Goal: Information Seeking & Learning: Learn about a topic

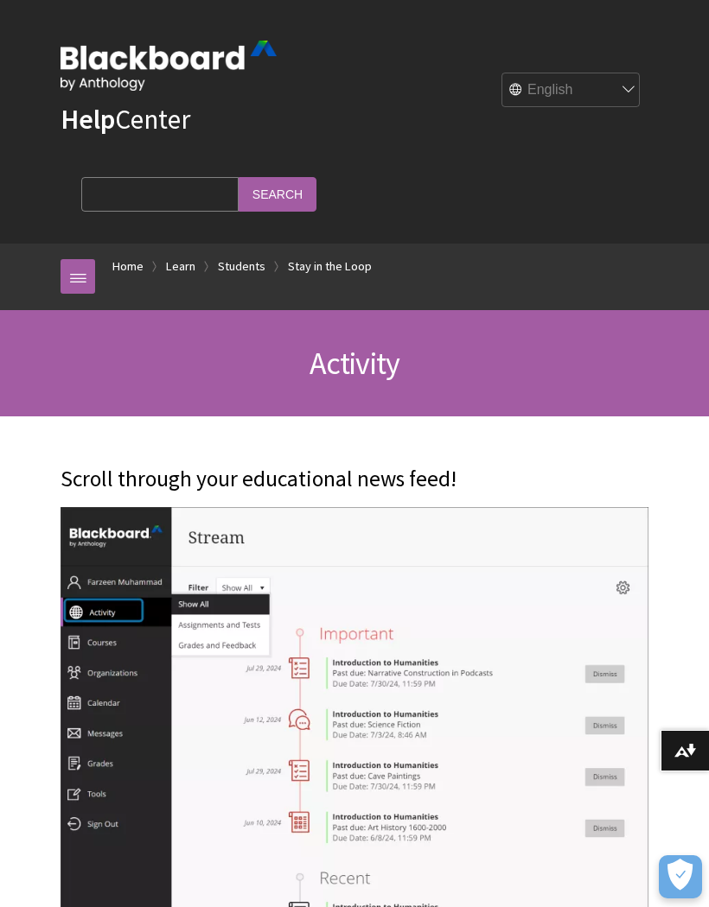
click at [599, 80] on select "English عربية Català Cymraeg Deutsch Español Suomi Français עברית Italiano 日本語 …" at bounding box center [571, 90] width 138 height 35
select select "/ar-sa/Learn/Student/Ultra/Stay_in_the_Loop/Activity_Stream"
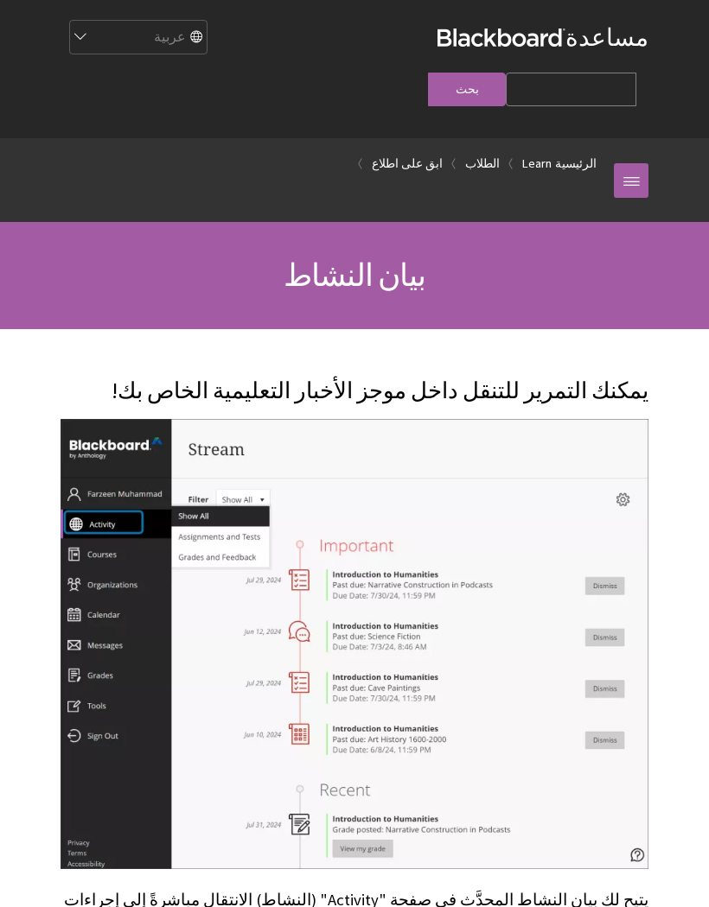
click at [506, 73] on input "Search Query" at bounding box center [571, 90] width 130 height 34
click at [207, 49] on select "English عربية Català Cymraeg Deutsch Español Suomi Français עברית Italiano 日本語 …" at bounding box center [137, 38] width 138 height 35
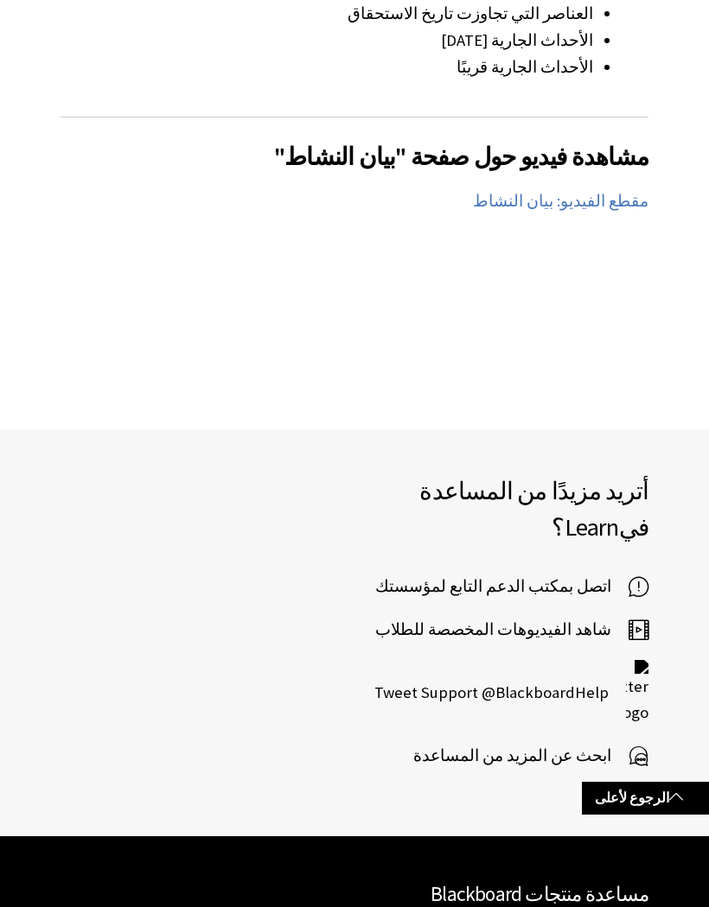
scroll to position [3646, 0]
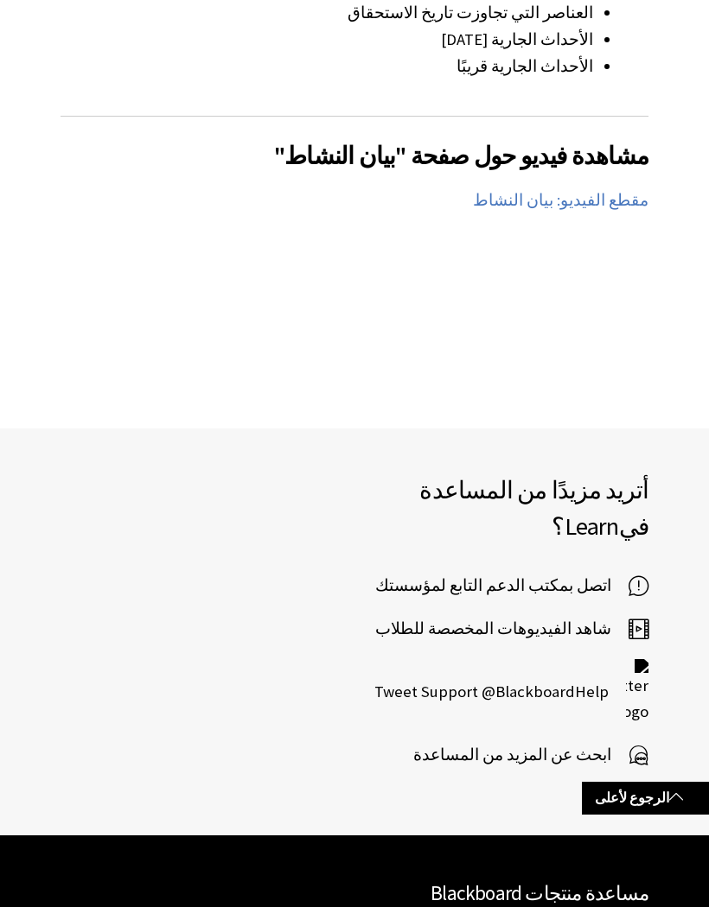
click at [601, 573] on span "اتصل بمكتب الدعم التابع لمؤسستك" at bounding box center [501, 586] width 253 height 26
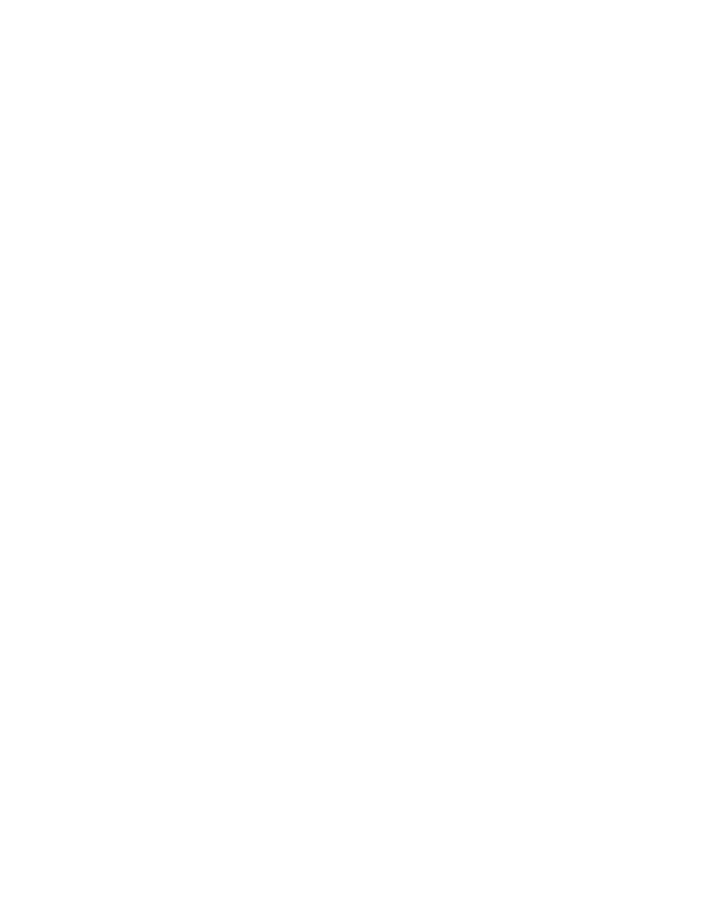
scroll to position [2808, -8599]
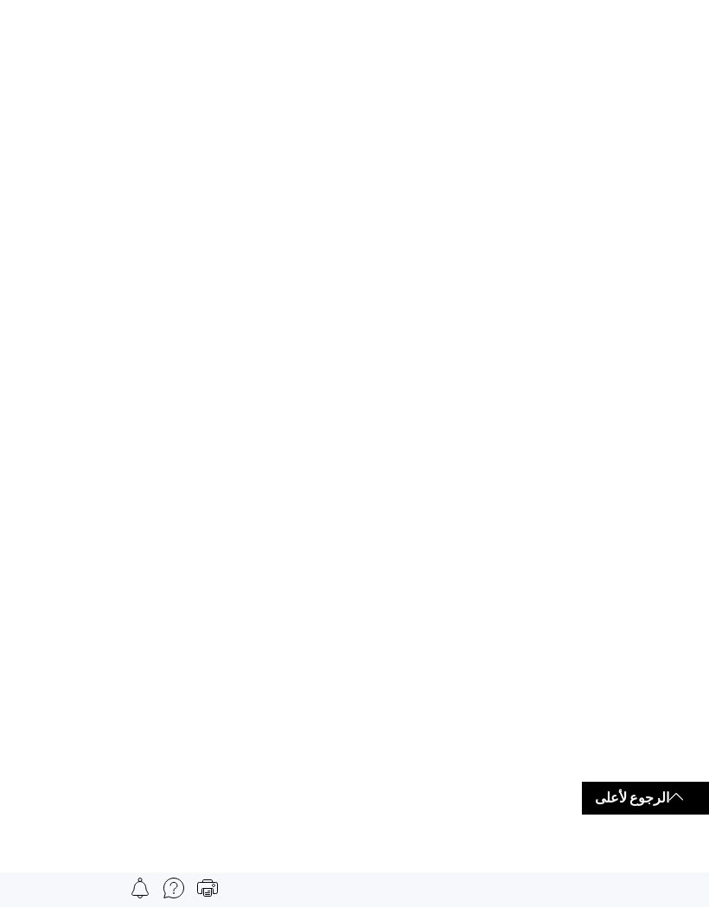
click at [173, 892] on img at bounding box center [173, 888] width 21 height 21
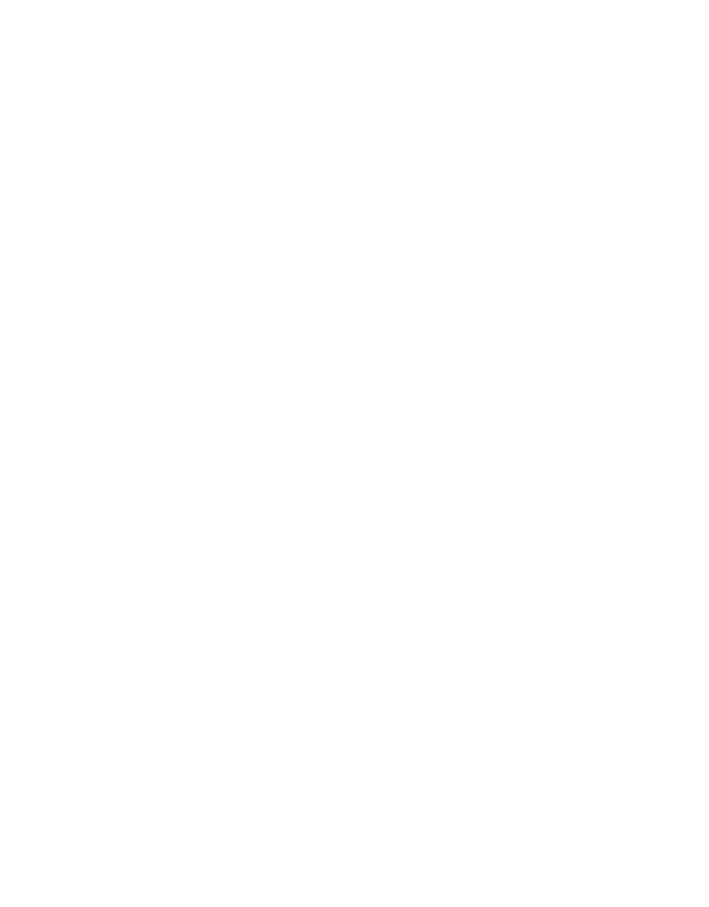
scroll to position [2573, -8599]
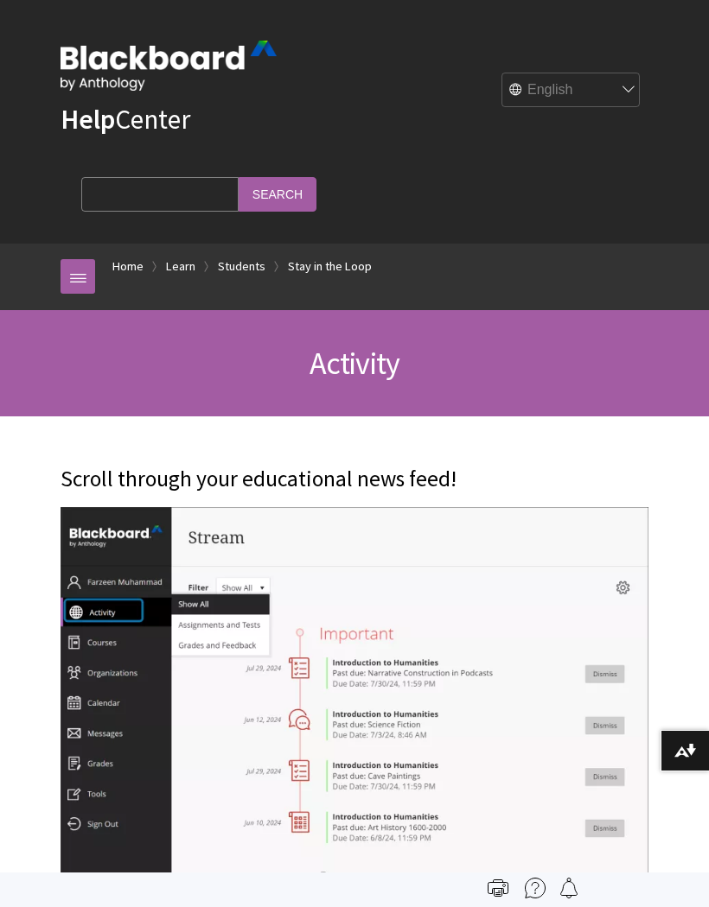
scroll to position [1751, 0]
click at [154, 187] on input "Search Query" at bounding box center [159, 194] width 157 height 34
type input "Mick"
click at [239, 191] on input "Search" at bounding box center [278, 194] width 78 height 34
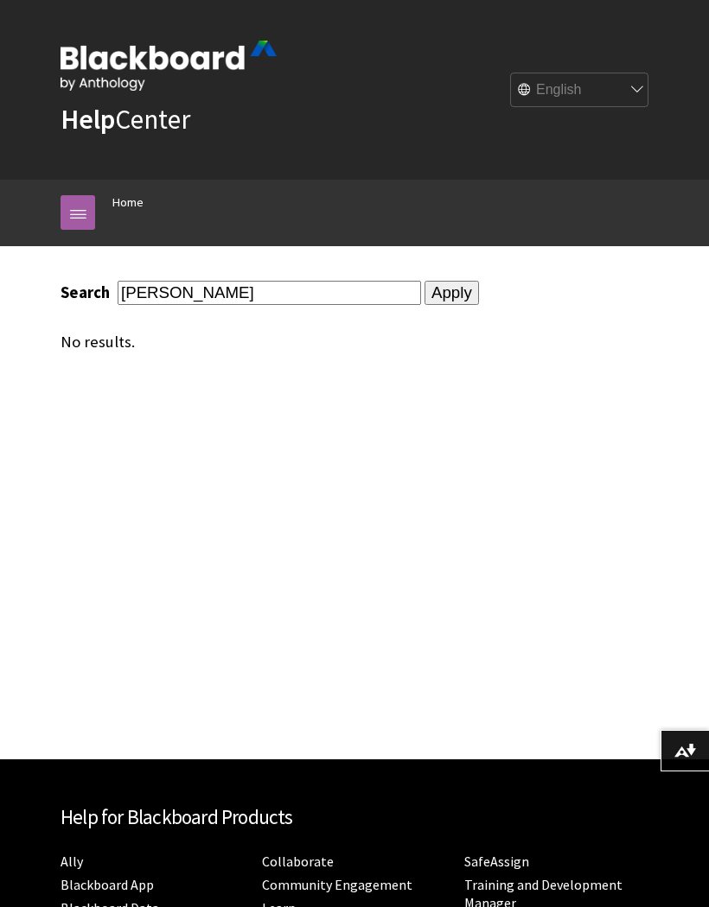
click at [424, 295] on input "Apply" at bounding box center [451, 293] width 54 height 24
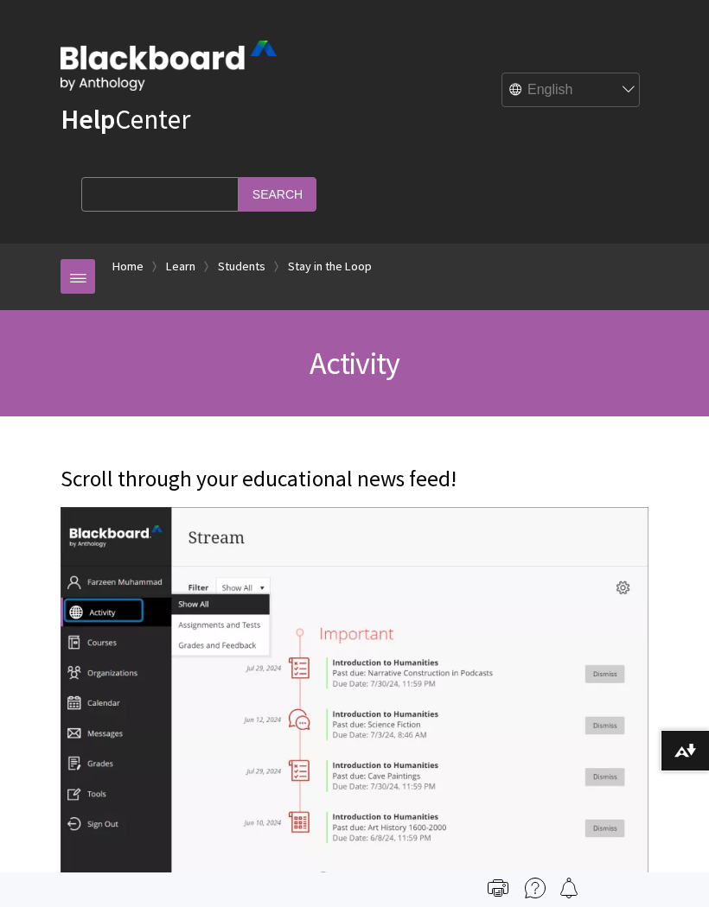
scroll to position [1751, 0]
click at [86, 276] on link at bounding box center [77, 276] width 35 height 35
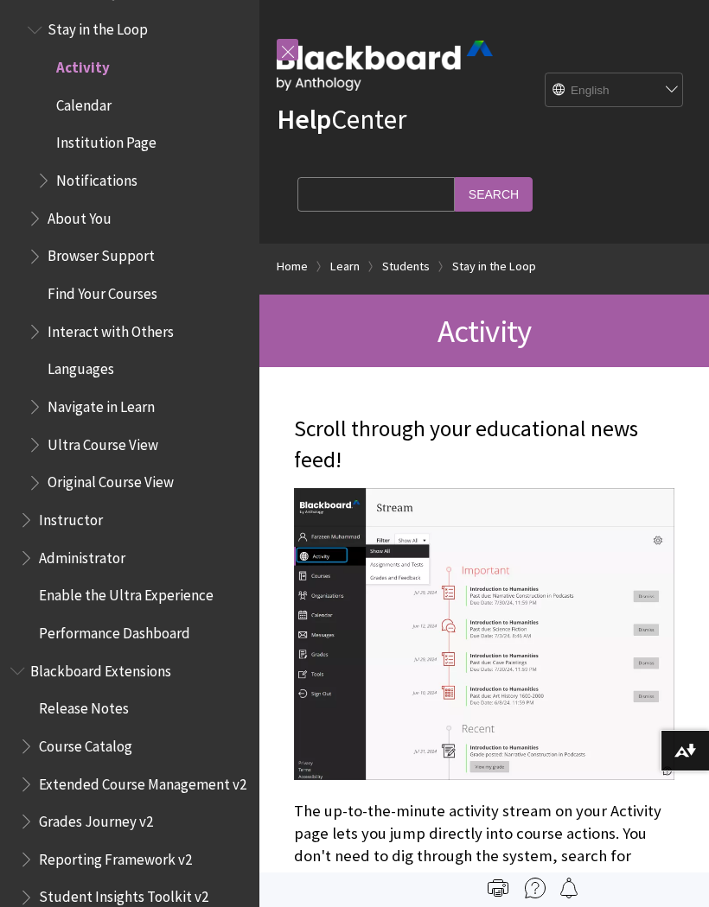
click at [619, 92] on select "English عربية Català Cymraeg Deutsch Español Suomi Français עברית Italiano 日本語 …" at bounding box center [614, 90] width 138 height 35
select select "/ar-sa/Learn/Student/Ultra/Stay_in_the_Loop/Activity_Stream"
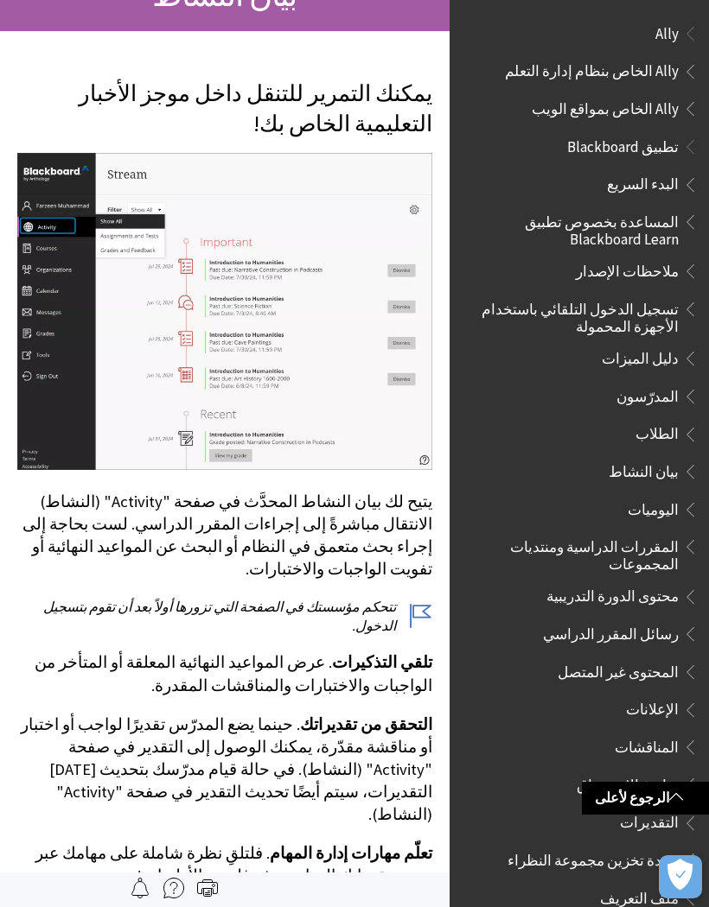
click at [657, 41] on span "Ally" at bounding box center [666, 30] width 23 height 23
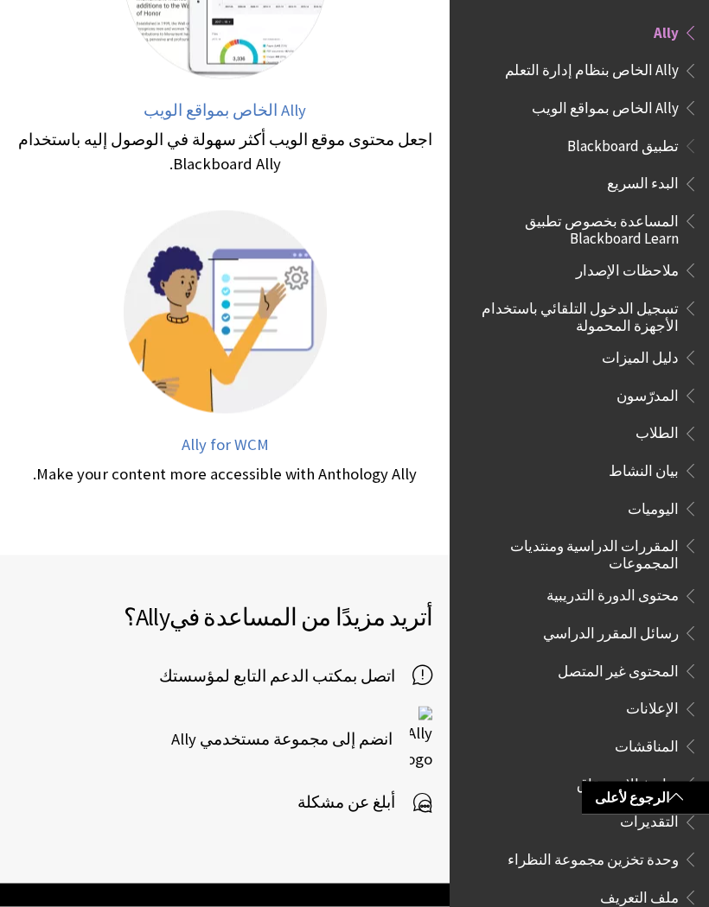
scroll to position [845, 0]
click at [370, 791] on span "أبلغ عن مشكلة" at bounding box center [354, 804] width 115 height 26
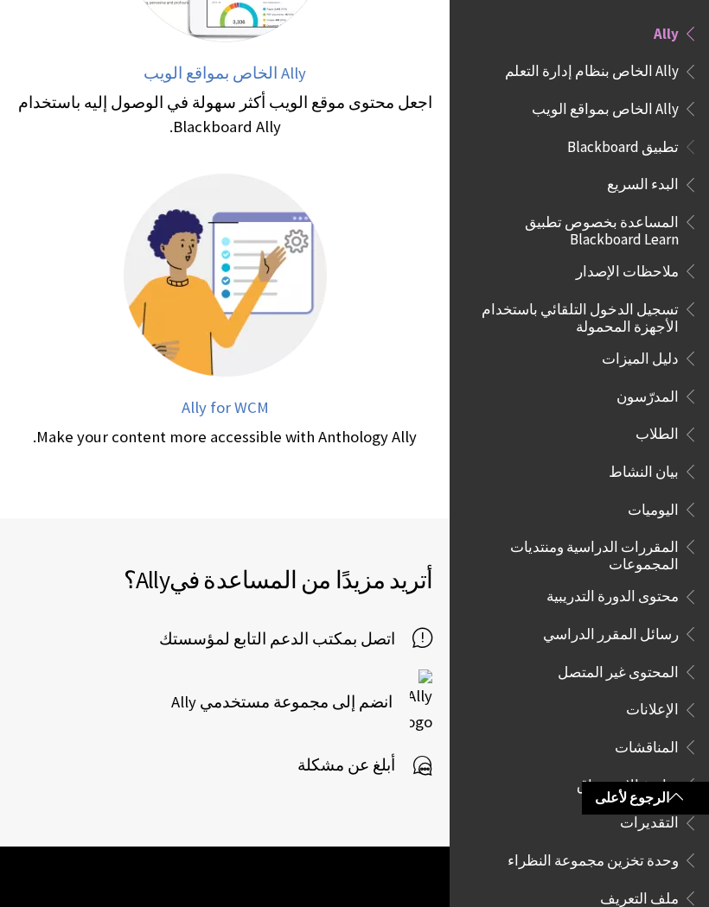
click at [663, 109] on span "Ally الخاص بمواقع الويب" at bounding box center [604, 105] width 147 height 23
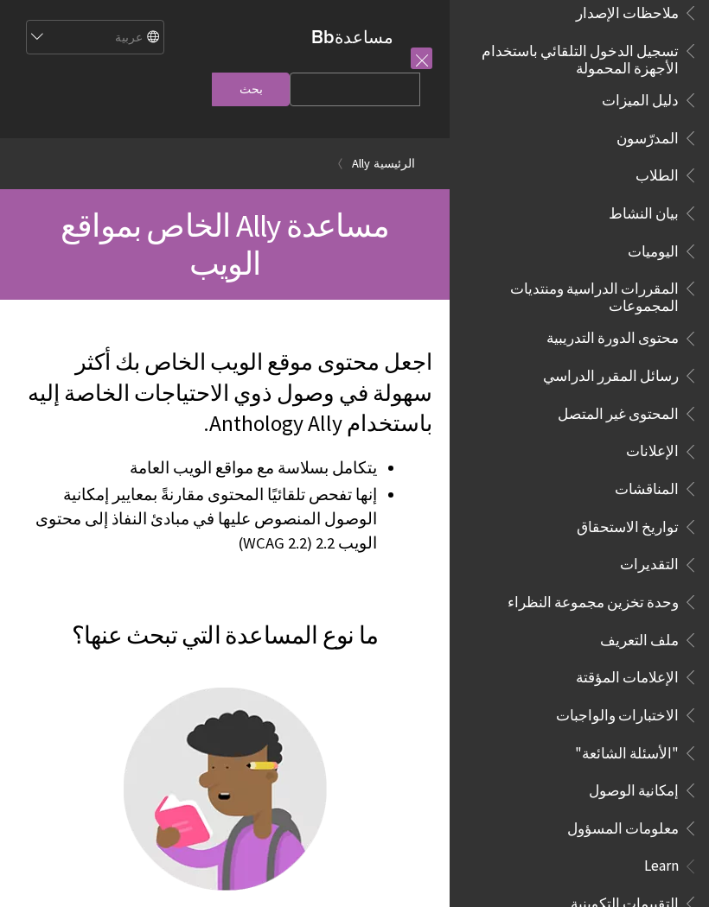
scroll to position [371, 0]
click at [618, 777] on span "إمكانية الوصول" at bounding box center [634, 788] width 90 height 23
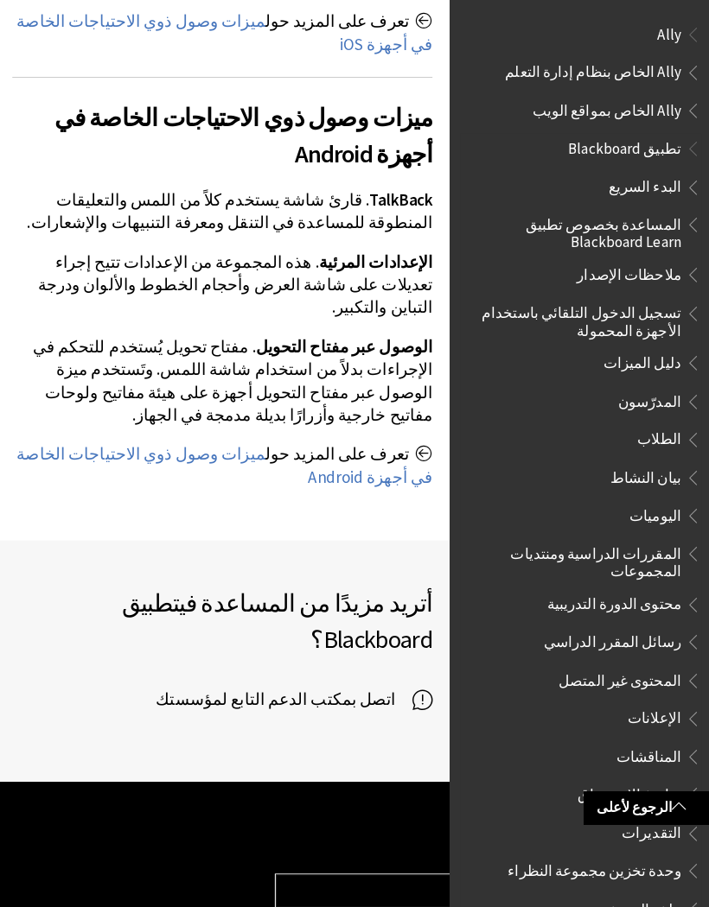
click at [616, 425] on span "الطلاب" at bounding box center [583, 434] width 230 height 29
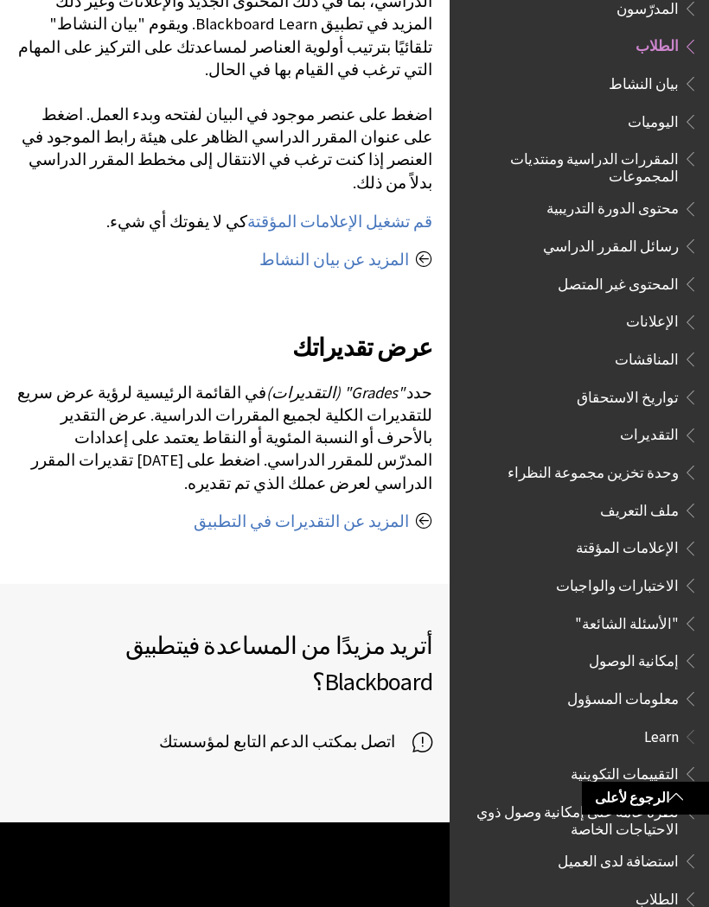
scroll to position [1883, 0]
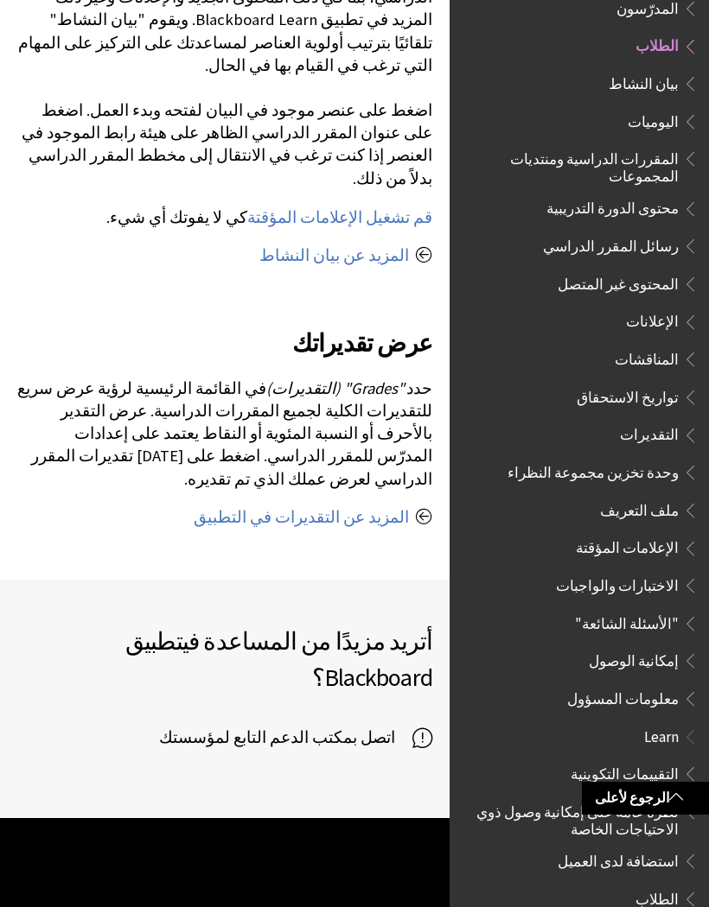
click at [337, 725] on span "اتصل بمكتب الدعم التابع لمؤسستك" at bounding box center [285, 738] width 253 height 26
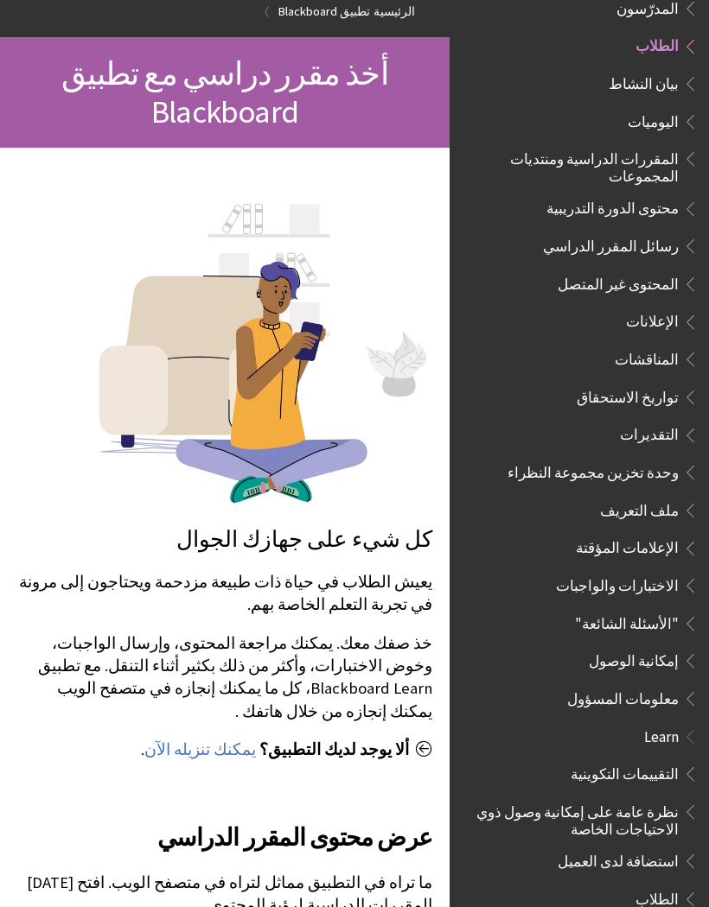
scroll to position [160, 0]
